Goal: Task Accomplishment & Management: Manage account settings

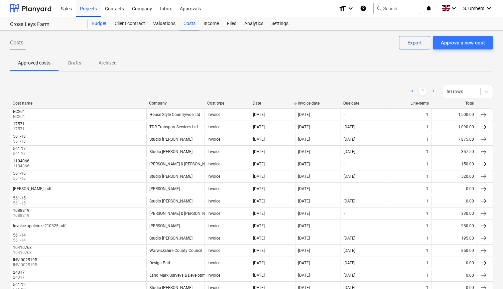
click at [106, 25] on div "Budget" at bounding box center [98, 23] width 23 height 13
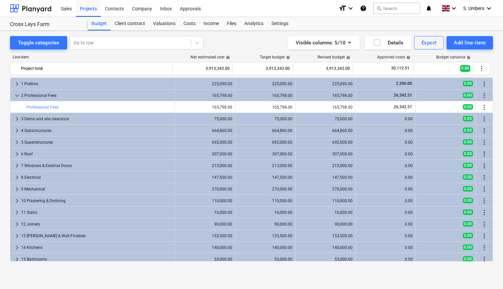
scroll to position [14, 0]
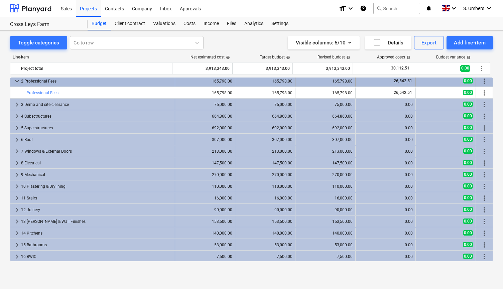
click at [19, 79] on span "keyboard_arrow_down" at bounding box center [17, 81] width 8 height 8
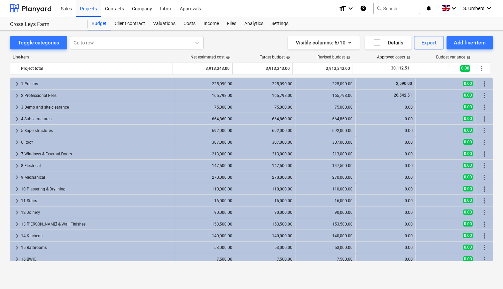
scroll to position [0, 0]
click at [63, 12] on div "Sales" at bounding box center [66, 8] width 19 height 17
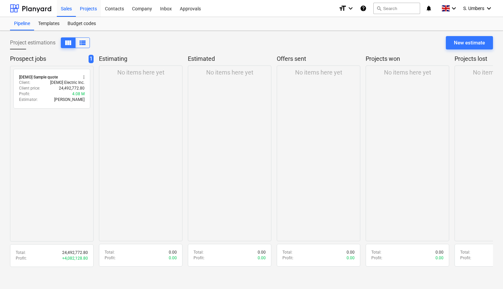
click at [87, 12] on div "Projects" at bounding box center [88, 8] width 25 height 17
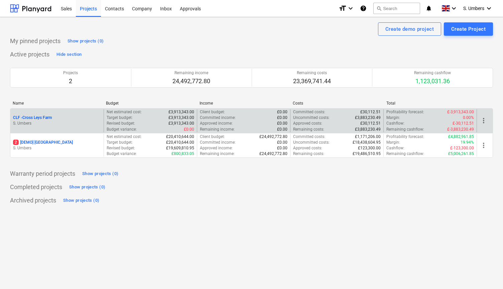
click at [52, 122] on p "S. Umbers" at bounding box center [57, 124] width 88 height 6
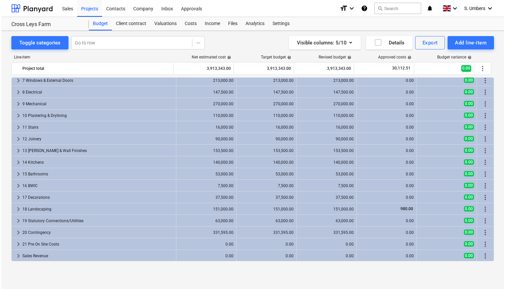
scroll to position [73, 0]
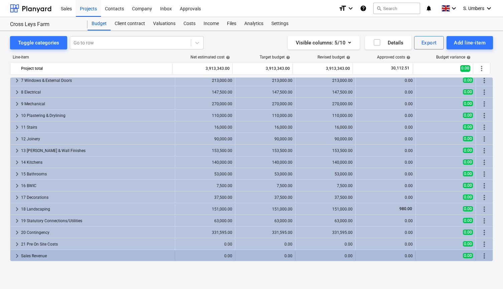
click at [483, 255] on span "more_vert" at bounding box center [484, 256] width 8 height 8
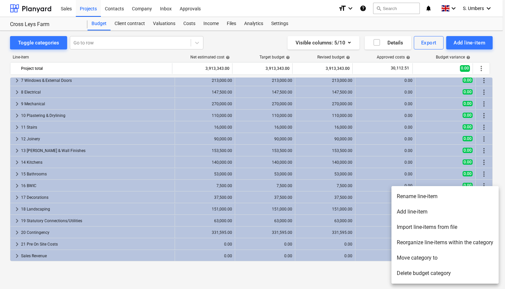
click at [437, 211] on li "Add line-item" at bounding box center [444, 211] width 107 height 15
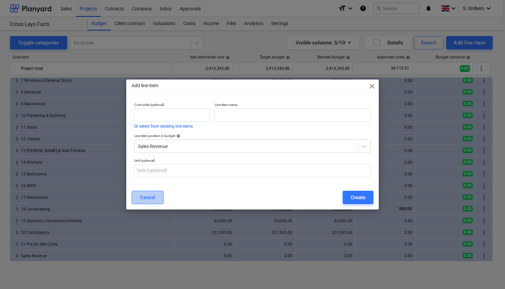
click at [154, 197] on div "Cancel" at bounding box center [147, 197] width 15 height 9
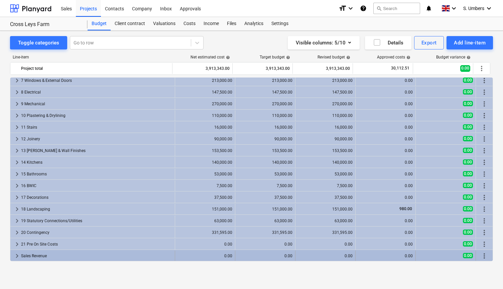
click at [107, 256] on div "Sales Revenue" at bounding box center [96, 255] width 151 height 11
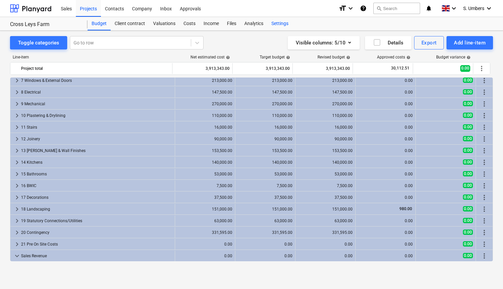
click at [275, 22] on div "Settings" at bounding box center [279, 23] width 25 height 13
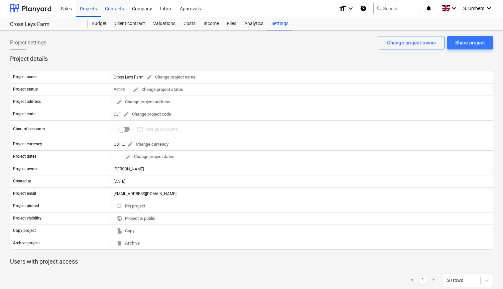
click at [114, 9] on div "Contacts" at bounding box center [114, 8] width 27 height 17
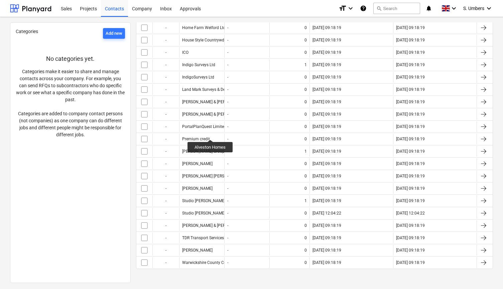
scroll to position [267, 0]
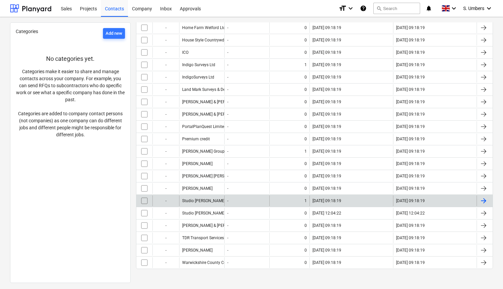
click at [145, 197] on input "checkbox" at bounding box center [144, 200] width 11 height 11
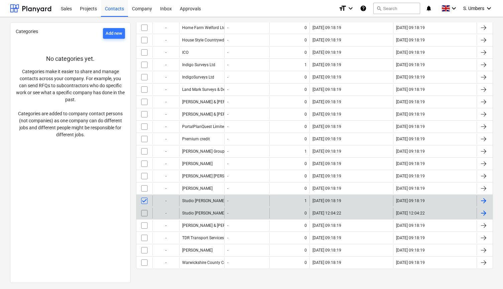
click at [143, 208] on input "checkbox" at bounding box center [144, 213] width 11 height 11
click at [145, 199] on input "checkbox" at bounding box center [144, 200] width 11 height 11
click at [142, 213] on input "checkbox" at bounding box center [144, 213] width 11 height 11
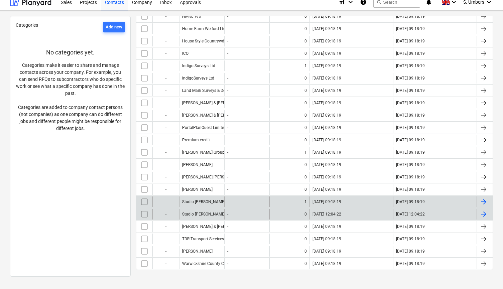
scroll to position [261, 0]
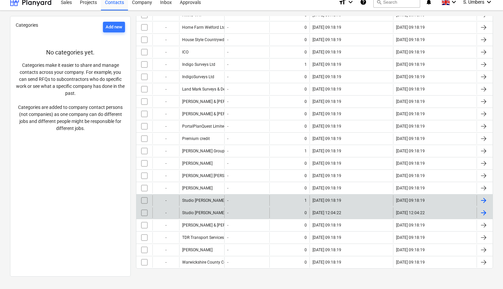
click at [481, 199] on div at bounding box center [483, 200] width 8 height 8
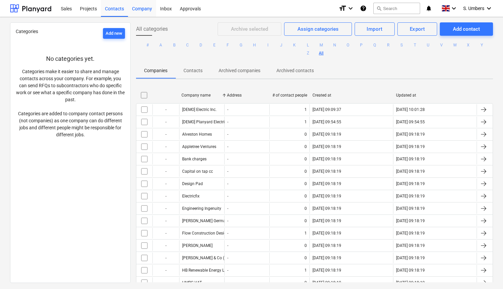
click at [145, 8] on div "Company" at bounding box center [142, 8] width 28 height 17
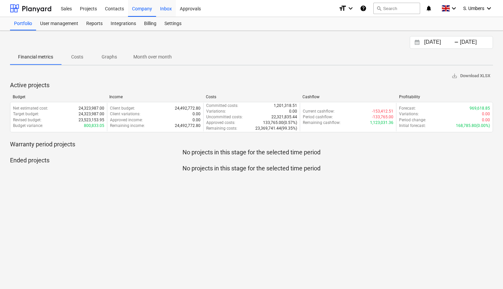
click at [164, 10] on div "Inbox" at bounding box center [166, 8] width 20 height 17
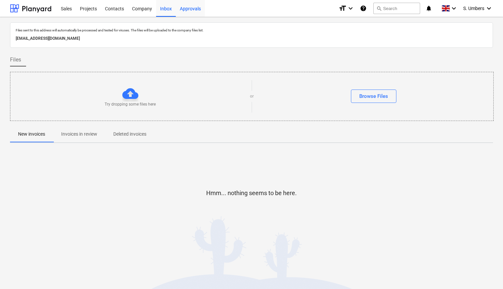
click at [179, 9] on div "Approvals" at bounding box center [190, 8] width 29 height 17
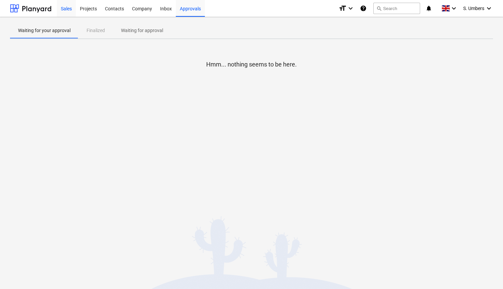
click at [69, 8] on div "Sales" at bounding box center [66, 8] width 19 height 17
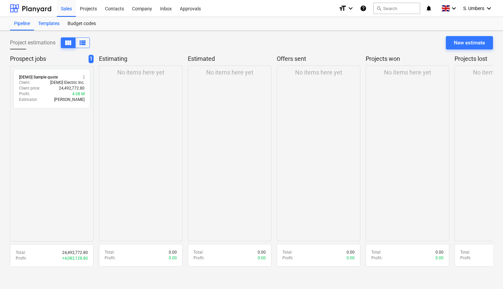
click at [58, 24] on div "Templates" at bounding box center [48, 23] width 29 height 13
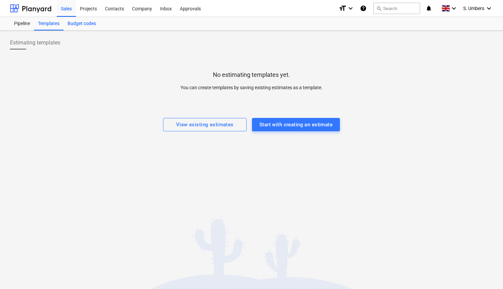
click at [73, 24] on div "Budget codes" at bounding box center [81, 23] width 36 height 13
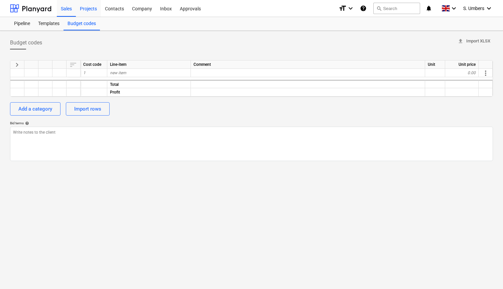
click at [86, 10] on div "Projects" at bounding box center [88, 8] width 25 height 17
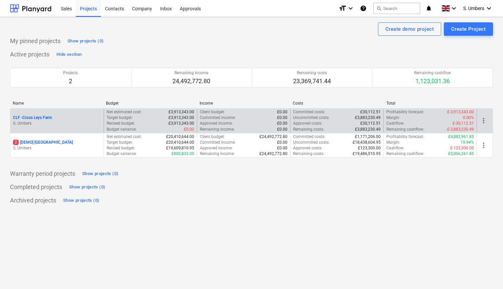
click at [47, 115] on p "CLF - Cross Leys Farm" at bounding box center [32, 118] width 39 height 6
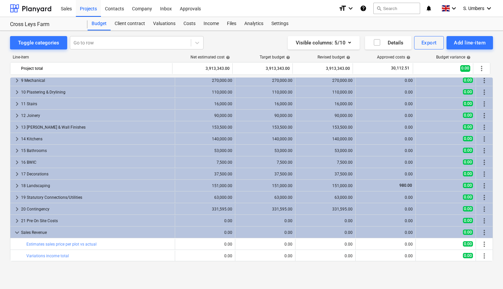
scroll to position [97, 0]
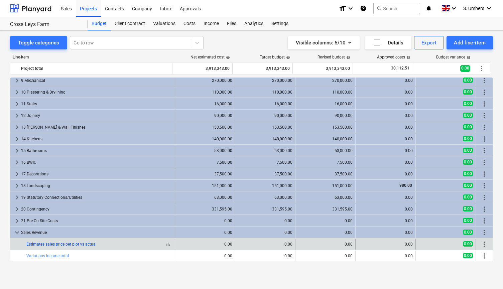
click at [41, 242] on link "Estimates sales price per plot vs actual" at bounding box center [61, 244] width 70 height 5
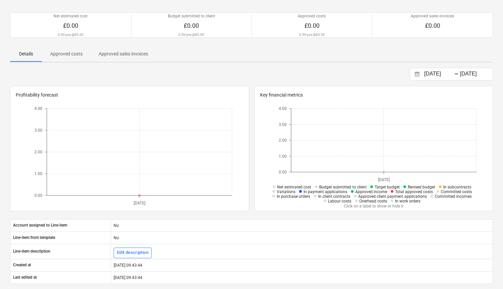
scroll to position [85, 0]
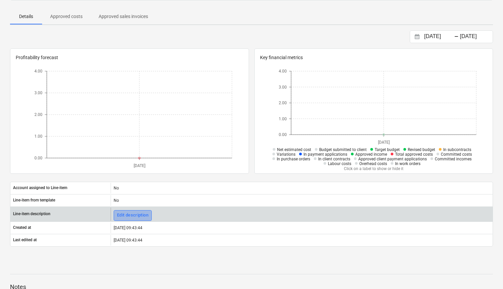
click at [122, 217] on div "Edit description" at bounding box center [132, 215] width 31 height 8
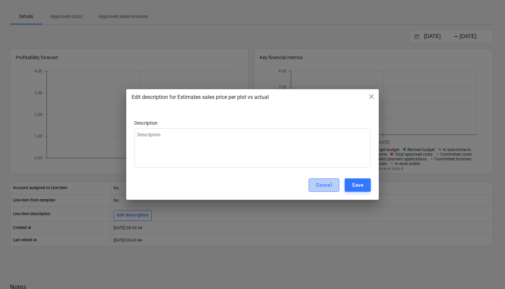
click at [326, 186] on div "Cancel" at bounding box center [324, 185] width 16 height 9
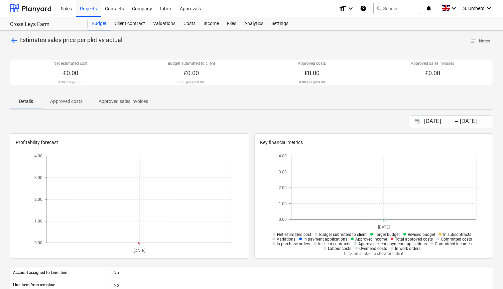
scroll to position [0, 0]
click at [83, 100] on span "Approved costs" at bounding box center [66, 101] width 48 height 11
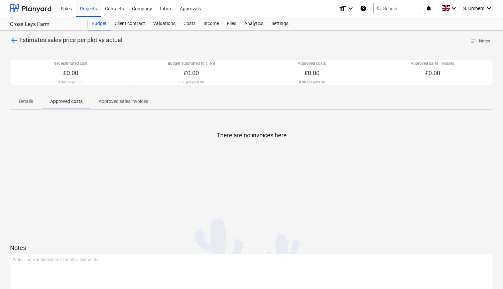
click at [113, 99] on p "Approved sales invoices" at bounding box center [123, 101] width 49 height 7
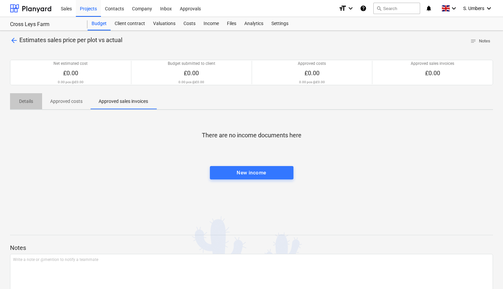
click at [27, 101] on p "Details" at bounding box center [26, 101] width 16 height 7
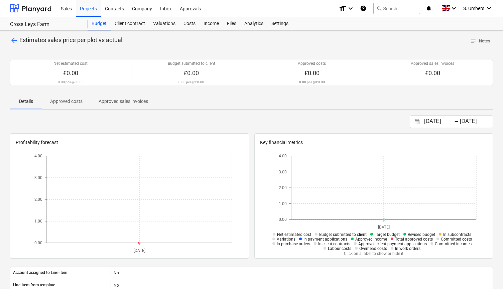
click at [15, 39] on span "arrow_back" at bounding box center [14, 40] width 8 height 8
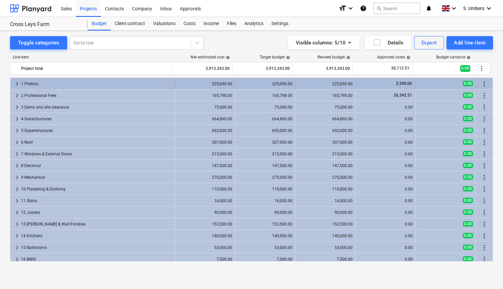
click at [463, 84] on span "0.00" at bounding box center [468, 83] width 10 height 5
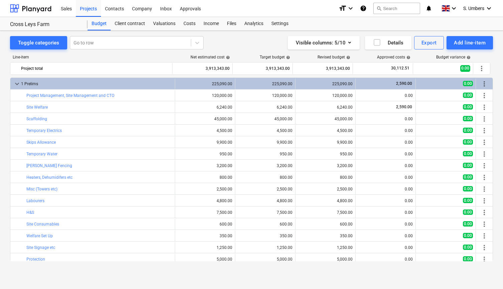
click at [463, 84] on span "0.00" at bounding box center [468, 83] width 10 height 5
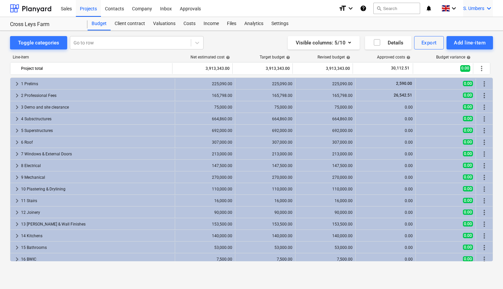
click at [484, 7] on div "S. Umbers keyboard_arrow_down" at bounding box center [478, 8] width 30 height 17
click at [468, 22] on div "Settings" at bounding box center [473, 26] width 40 height 11
click at [119, 9] on div "Contacts" at bounding box center [114, 8] width 27 height 17
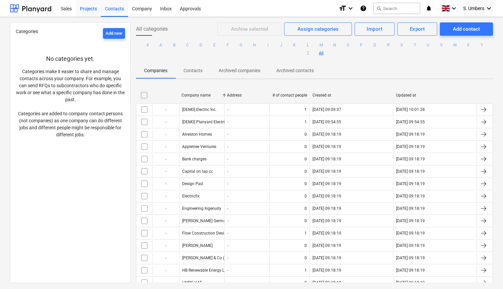
click at [89, 9] on div "Projects" at bounding box center [88, 8] width 25 height 17
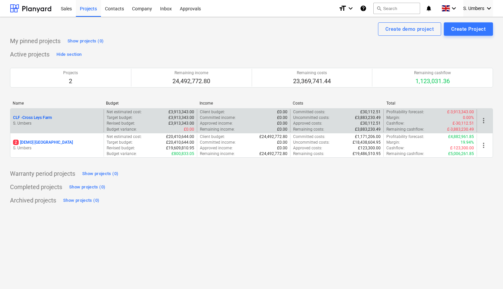
click at [72, 118] on div "CLF - Cross Leys Farm" at bounding box center [57, 118] width 88 height 6
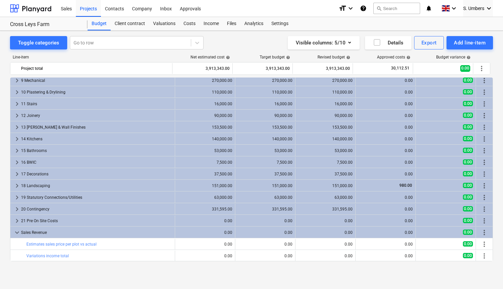
scroll to position [97, 0]
click at [361, 9] on icon "help" at bounding box center [363, 8] width 7 height 8
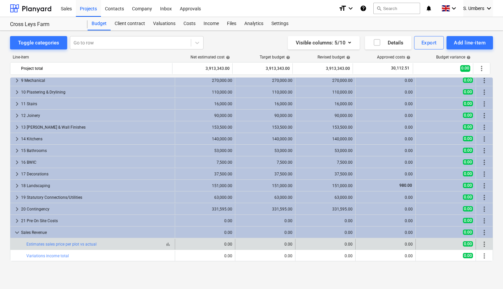
click at [165, 245] on span "bar_chart" at bounding box center [167, 243] width 5 height 5
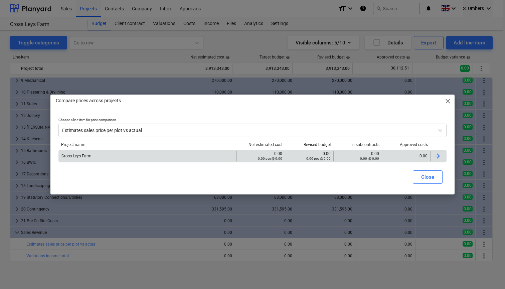
click at [277, 154] on div "0.00 0.00 pcs @ 0.00" at bounding box center [260, 155] width 43 height 9
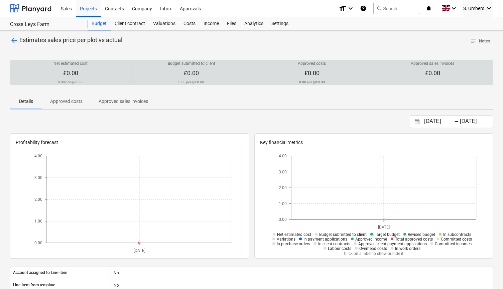
click at [55, 62] on p "Net estimated cost" at bounding box center [70, 64] width 34 height 6
click at [82, 76] on div "Net estimated cost £0.00 0.00 pcs @ £0.00" at bounding box center [70, 72] width 115 height 23
click at [70, 69] on span "£0.00" at bounding box center [70, 72] width 15 height 7
click at [179, 70] on div "Budget submitted to client £0.00 0.00 pcs @ £0.00" at bounding box center [191, 72] width 115 height 23
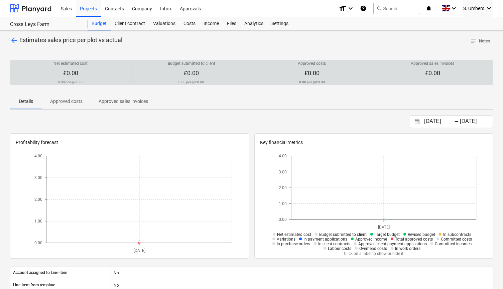
click at [196, 73] on span "£0.00" at bounding box center [191, 72] width 15 height 7
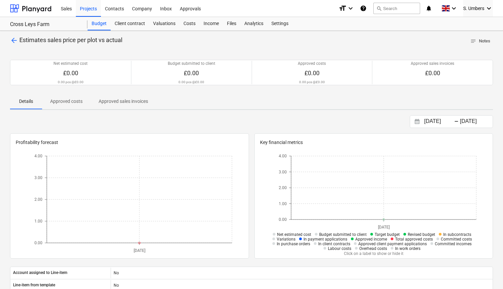
click at [477, 39] on span "notes Notes" at bounding box center [480, 41] width 20 height 8
click at [20, 41] on span "Estimates sales price per plot vs actual" at bounding box center [70, 39] width 103 height 7
click at [16, 40] on span "arrow_back" at bounding box center [14, 40] width 8 height 8
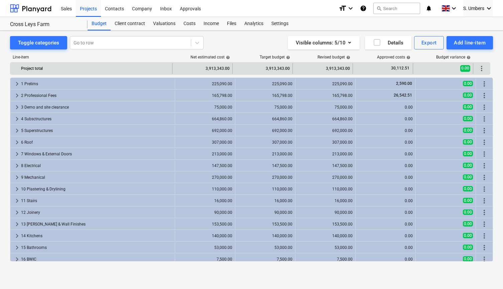
scroll to position [97, 0]
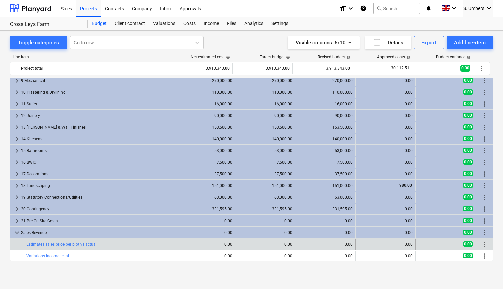
click at [481, 244] on span "more_vert" at bounding box center [484, 244] width 8 height 8
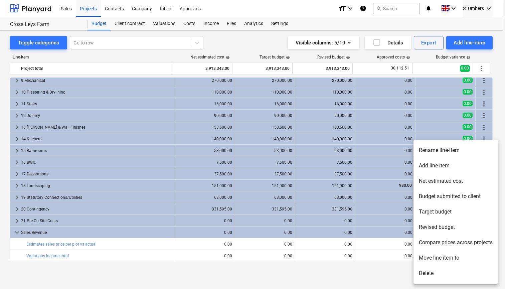
click at [441, 227] on li "Revised budget" at bounding box center [455, 226] width 84 height 15
type textarea "x"
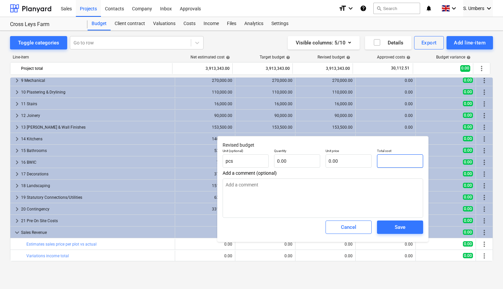
click at [394, 157] on input "text" at bounding box center [400, 160] width 46 height 13
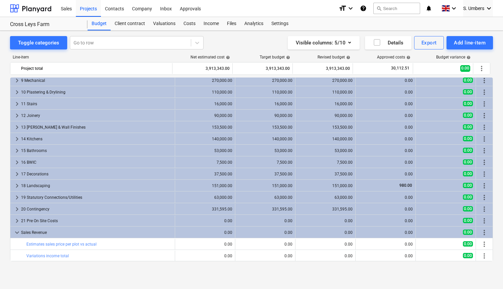
type textarea "x"
type input "0.00"
type textarea "x"
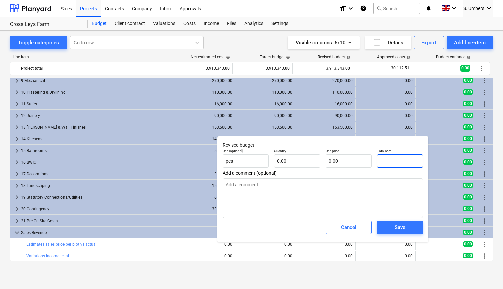
click at [386, 161] on input "text" at bounding box center [400, 160] width 46 height 13
type textarea "x"
type input "8"
type textarea "x"
type input "81"
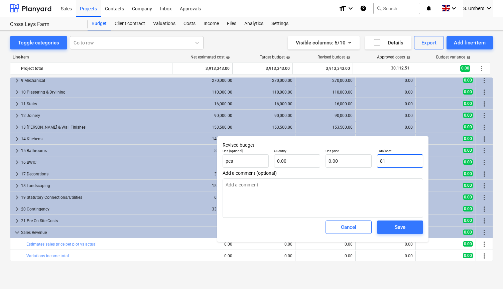
type textarea "x"
type input "819"
type textarea "x"
type input "8195"
type textarea "x"
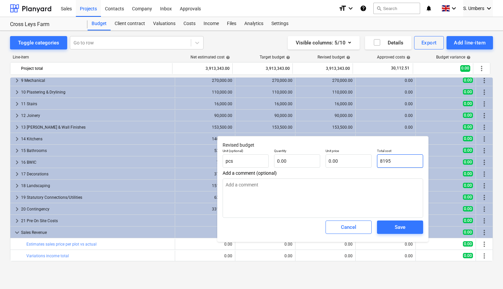
type input "81950"
type textarea "x"
type input "819500"
type textarea "x"
type input "8195000"
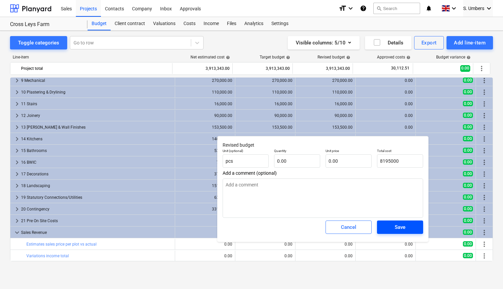
type textarea "x"
type input "8,195,000.00"
click at [390, 228] on span "Save" at bounding box center [400, 227] width 30 height 9
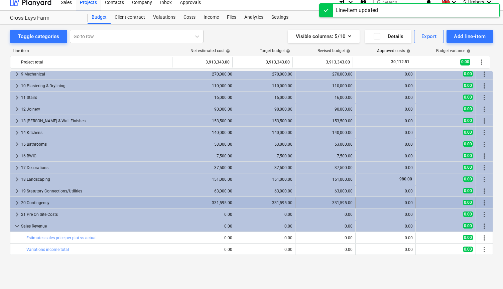
scroll to position [6, 0]
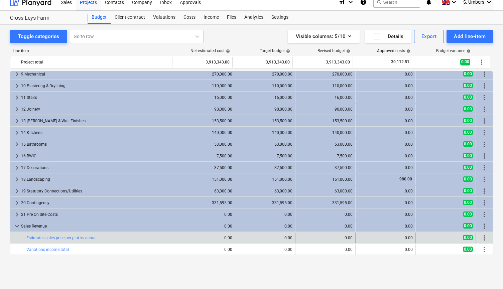
click at [481, 239] on span "more_vert" at bounding box center [484, 238] width 8 height 8
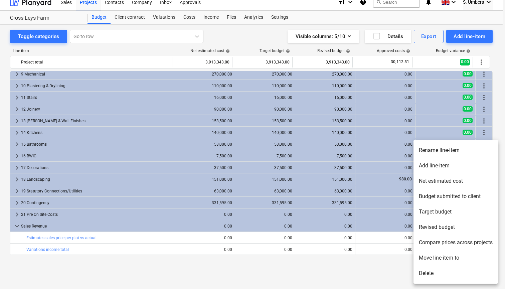
click at [439, 227] on li "Revised budget" at bounding box center [455, 226] width 84 height 15
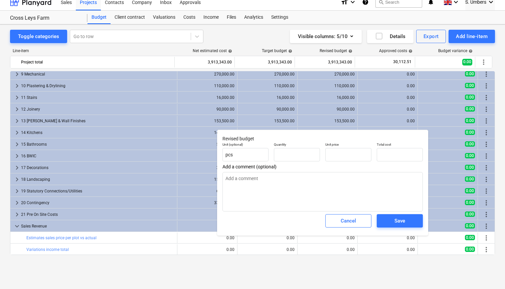
type textarea "x"
type input "0.00"
type textarea "x"
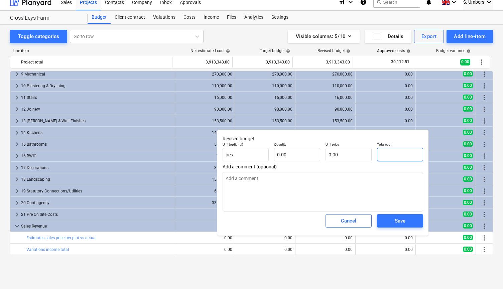
click at [404, 155] on input "text" at bounding box center [400, 154] width 46 height 13
type textarea "x"
type input "8"
type textarea "x"
type input "81"
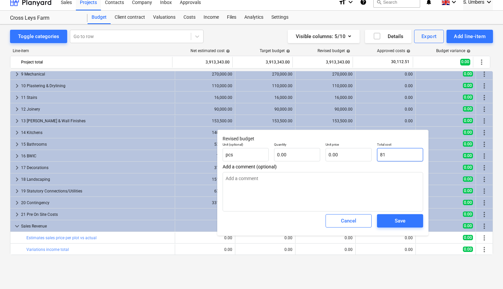
type textarea "x"
type input "819"
type textarea "x"
type input "8195"
type textarea "x"
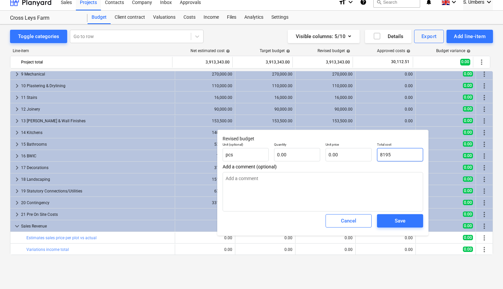
type input "81950"
type textarea "x"
type input "819500"
type textarea "x"
type input "8195000"
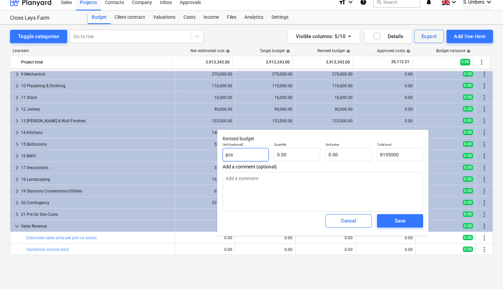
type textarea "x"
type input "8,195,000.00"
click at [259, 157] on input "pcs" at bounding box center [245, 154] width 46 height 13
type textarea "x"
click at [298, 154] on input "text" at bounding box center [297, 154] width 46 height 13
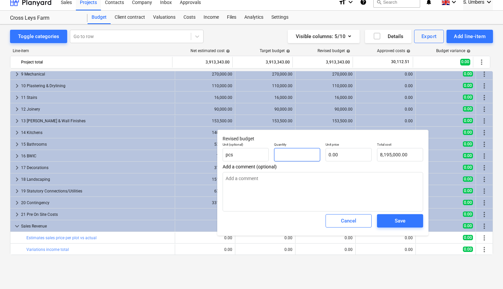
type textarea "x"
type input "1"
type input "0.00"
type input "1"
type textarea "x"
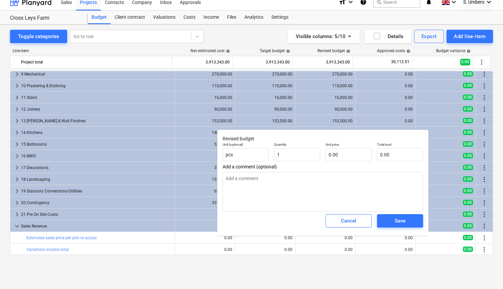
type input "1.00"
click at [323, 158] on div "Unit price 0.00" at bounding box center [348, 152] width 51 height 24
click at [346, 156] on input "text" at bounding box center [348, 154] width 46 height 13
type textarea "x"
type input "8"
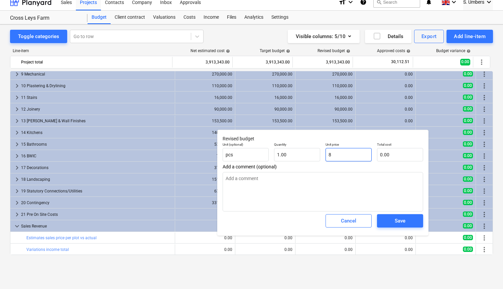
type input "8.00"
type textarea "x"
type input "81"
type input "81.00"
type textarea "x"
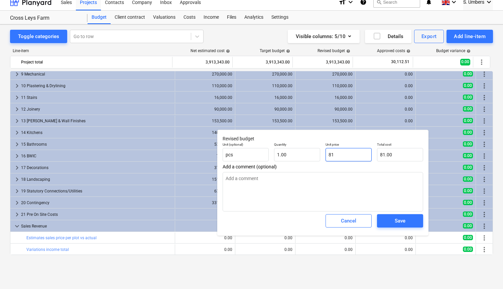
type input "819"
type input "819.00"
type textarea "x"
type input "8195"
type input "8,195.00"
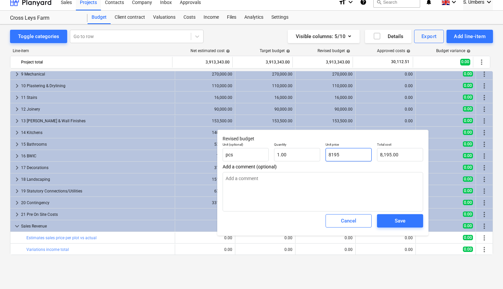
type textarea "x"
type input "81950"
type input "81,950.00"
type textarea "x"
type input "819500"
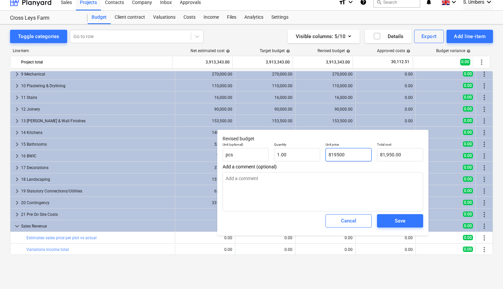
type input "819,500.00"
type textarea "x"
type input "8195000"
type input "8,195,000.00"
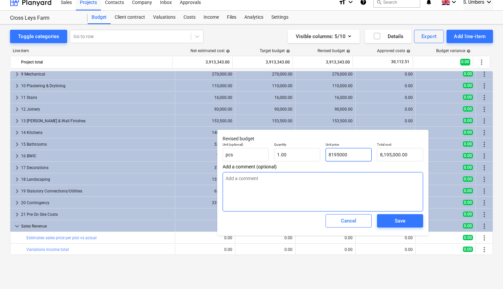
type input "8195000"
type textarea "x"
type input "8,195,000.00"
click at [350, 194] on textarea at bounding box center [322, 191] width 200 height 39
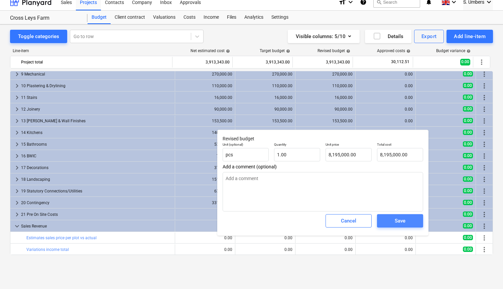
click at [395, 221] on div "Save" at bounding box center [399, 220] width 11 height 9
type textarea "x"
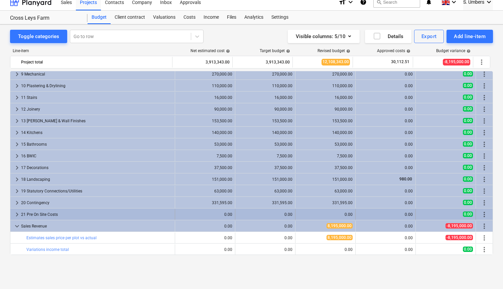
click at [24, 214] on div "21 Pre On Site Costs" at bounding box center [96, 214] width 151 height 11
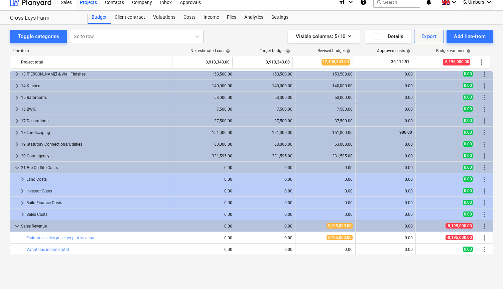
scroll to position [144, 0]
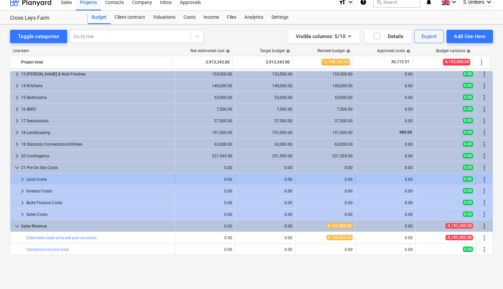
click at [40, 180] on div "Land Costs" at bounding box center [99, 179] width 146 height 11
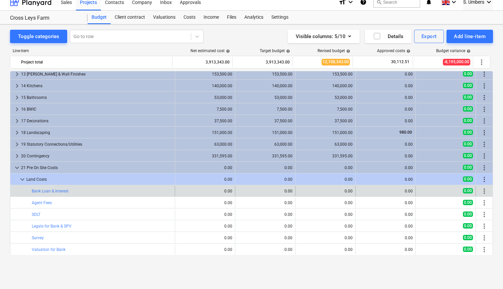
click at [481, 190] on span "more_vert" at bounding box center [484, 191] width 8 height 8
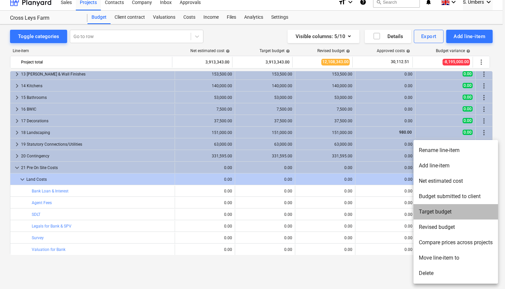
click at [443, 211] on li "Target budget" at bounding box center [455, 211] width 84 height 15
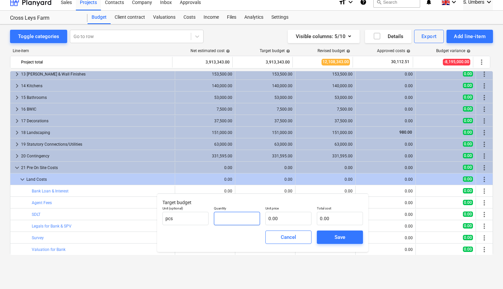
click at [229, 220] on input "text" at bounding box center [237, 218] width 46 height 13
type input "1.00"
click at [284, 215] on input "text" at bounding box center [288, 218] width 46 height 13
click at [286, 218] on input "text" at bounding box center [288, 218] width 46 height 13
type input "6"
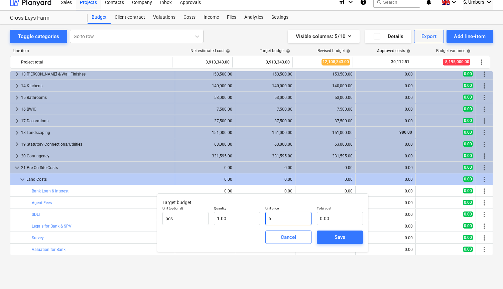
type input "6.00"
type input "65"
type input "65.00"
type input "650"
type input "650.00"
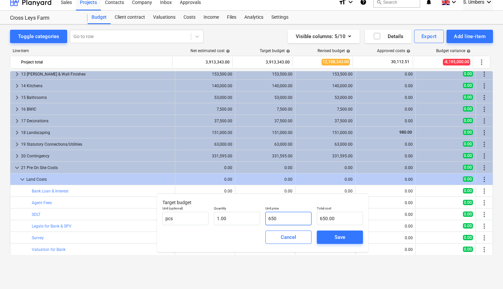
type input "6500"
type input "6,500.00"
type input "65000"
type input "65,000.00"
type input "650000"
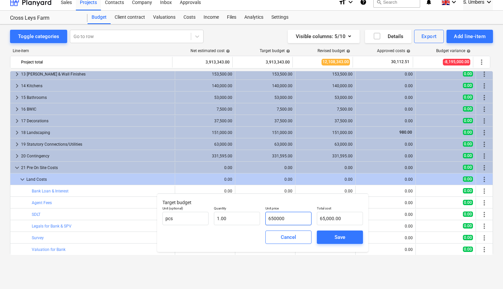
type input "650,000.00"
click at [339, 241] on button "Save" at bounding box center [340, 236] width 46 height 13
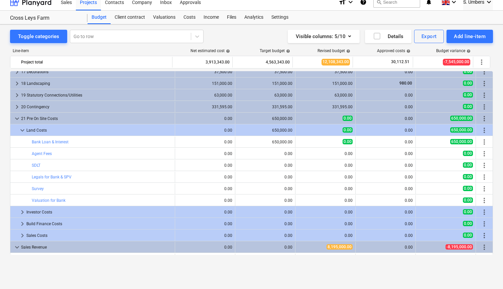
scroll to position [193, 0]
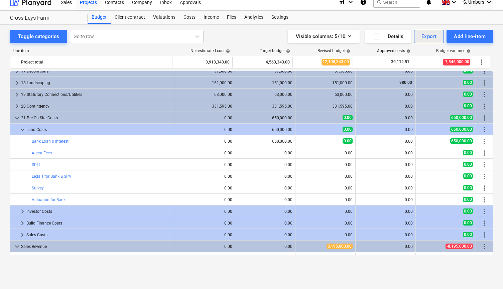
click at [430, 38] on div "Export" at bounding box center [428, 36] width 15 height 9
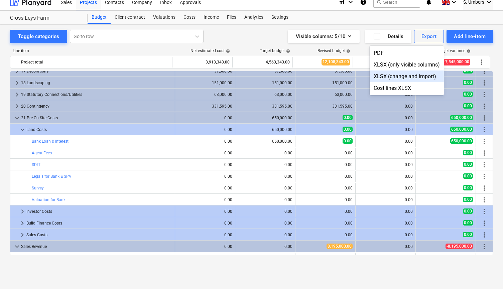
click at [391, 77] on div "XLSX (change and import)" at bounding box center [406, 76] width 74 height 12
